Goal: Navigation & Orientation: Find specific page/section

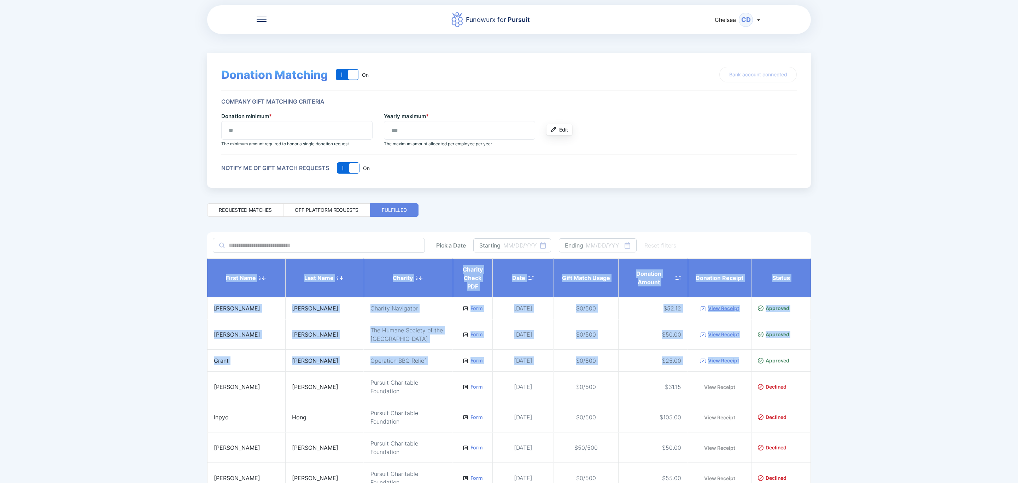
scroll to position [130, 0]
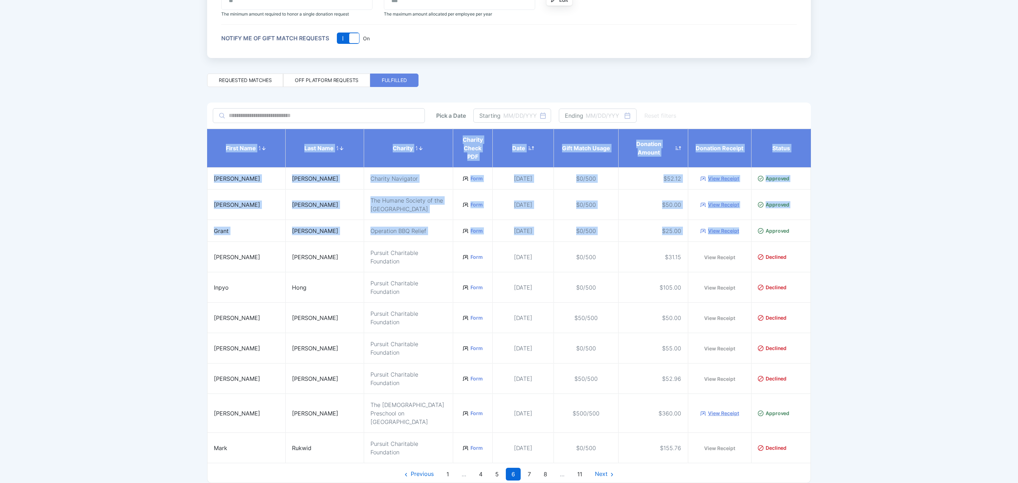
click at [138, 245] on div "Fundwurx for Pursuit Chelsea CD Donation Matching On Off On Bank account connec…" at bounding box center [509, 241] width 1018 height 483
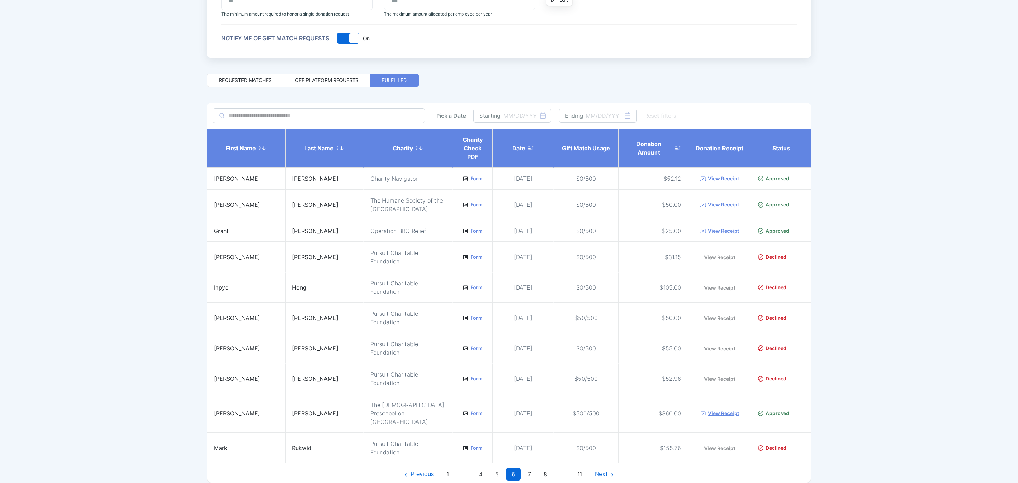
scroll to position [0, 0]
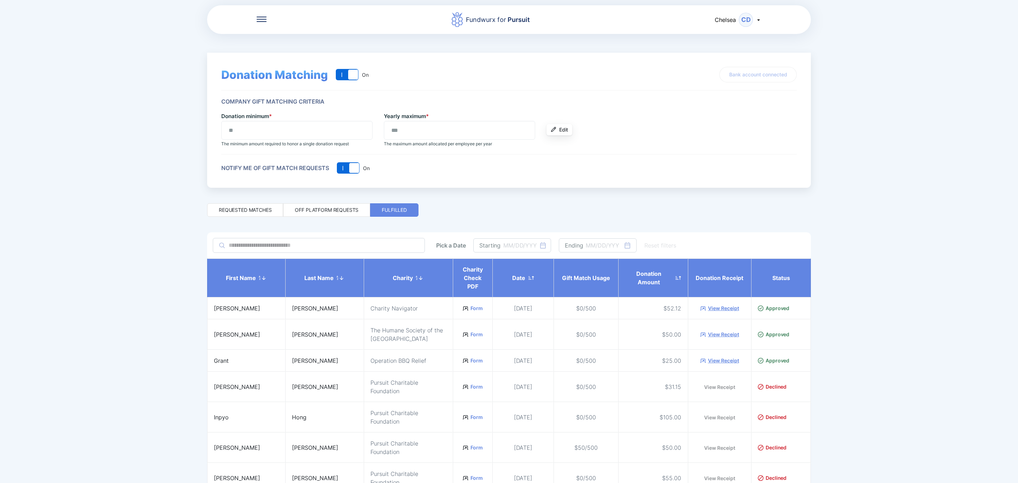
click at [267, 24] on div "Fundwurx for Pursuit" at bounding box center [491, 20] width 448 height 16
click at [266, 22] on div at bounding box center [262, 19] width 10 height 7
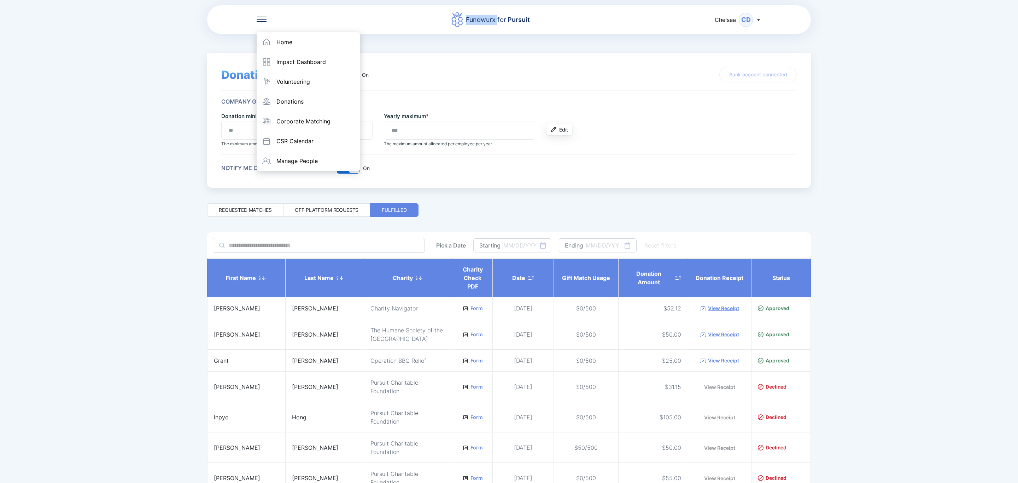
click at [266, 22] on div at bounding box center [262, 19] width 10 height 7
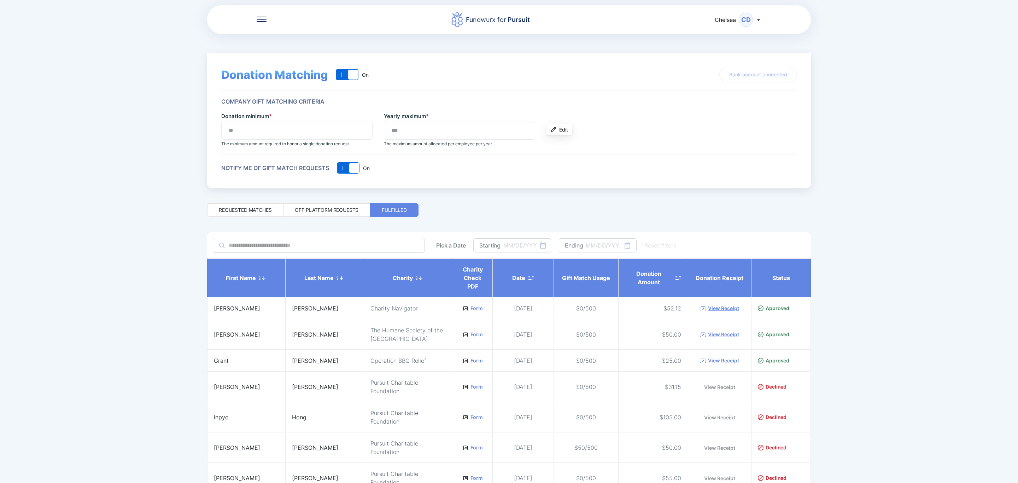
click at [265, 21] on icon at bounding box center [262, 19] width 10 height 5
click at [270, 38] on icon at bounding box center [266, 42] width 8 height 8
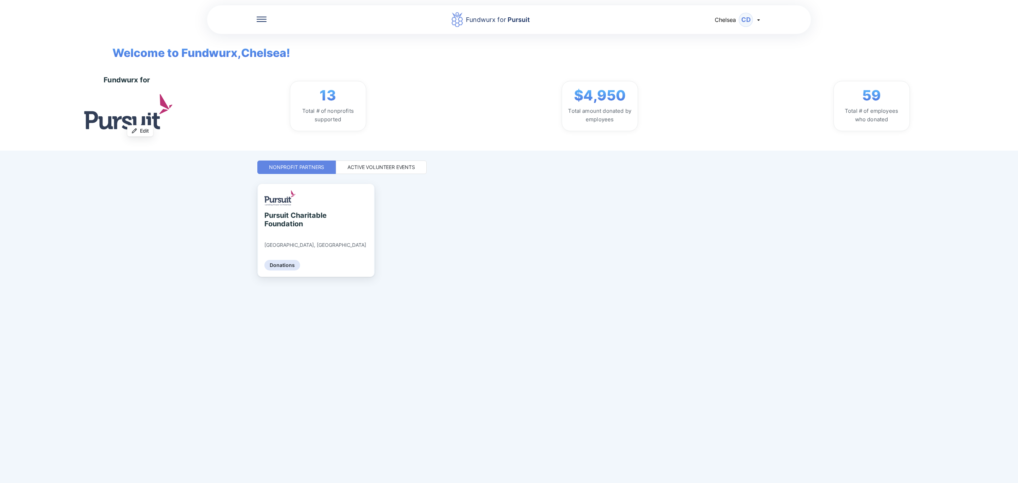
click at [382, 170] on div "Active Volunteer Events" at bounding box center [382, 167] width 68 height 7
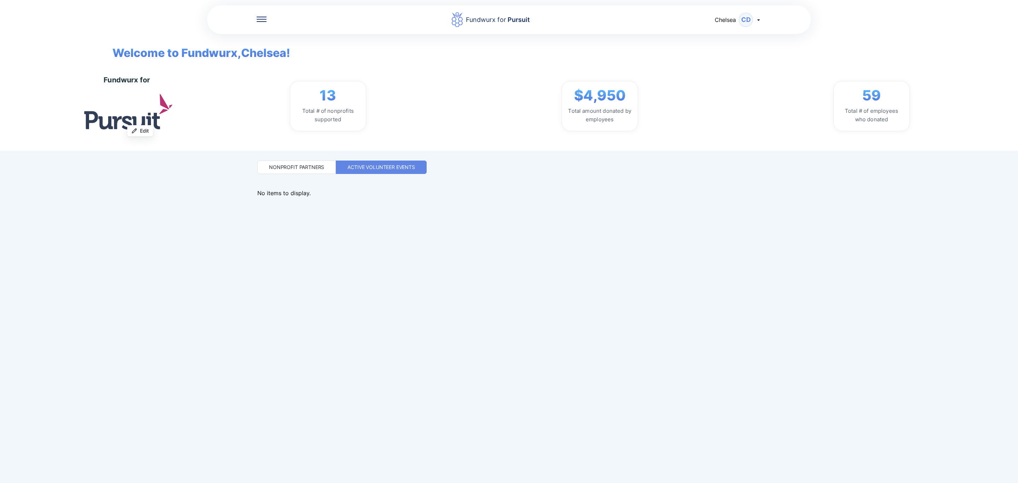
click at [304, 172] on div "Nonprofit Partners" at bounding box center [296, 167] width 78 height 13
